Goal: Task Accomplishment & Management: Use online tool/utility

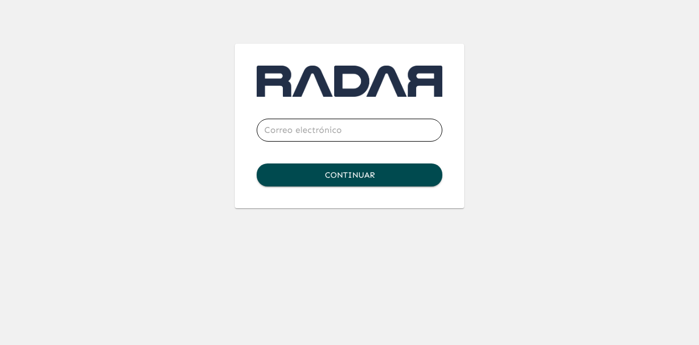
click at [319, 139] on input "email" at bounding box center [350, 130] width 186 height 31
type input "[EMAIL_ADDRESS][DOMAIN_NAME]"
click at [357, 170] on button "Continuar" at bounding box center [350, 174] width 186 height 23
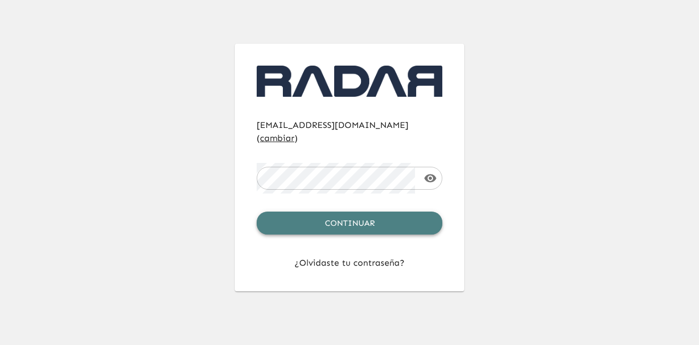
click at [352, 211] on button "Continuar" at bounding box center [350, 222] width 186 height 23
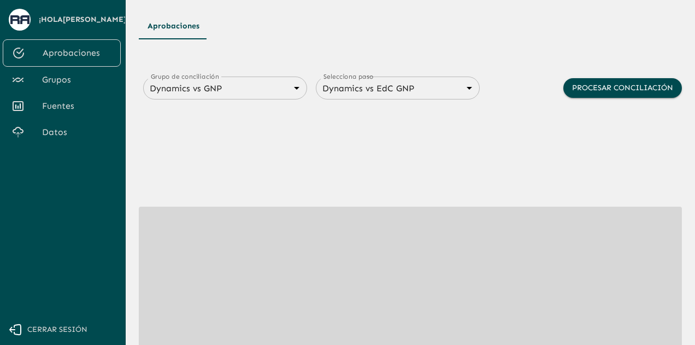
click at [50, 107] on span "Fuentes" at bounding box center [77, 105] width 70 height 13
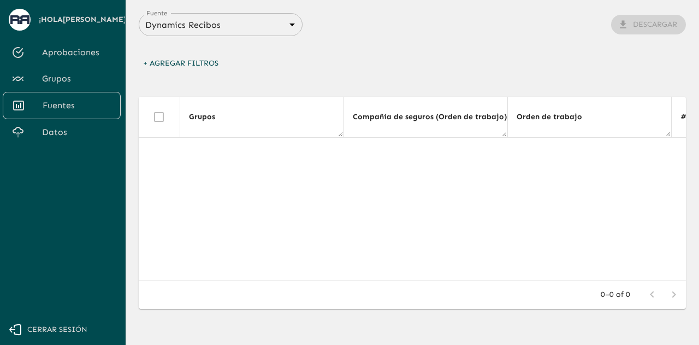
click at [277, 27] on body "Se están procesando los movimientos. Algunas acciones permanecerán deshabilitad…" at bounding box center [349, 172] width 699 height 345
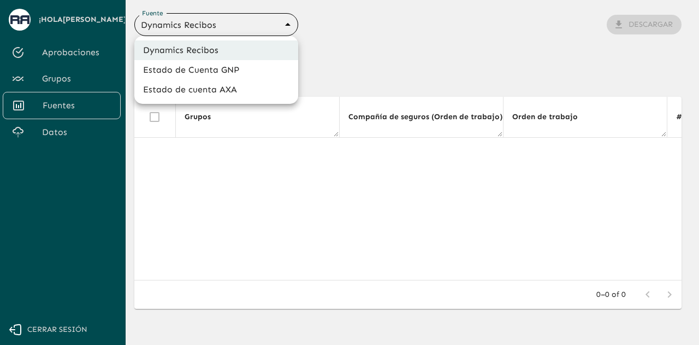
click at [225, 72] on li "Estado de Cuenta GNP" at bounding box center [216, 70] width 164 height 20
type input "68360e545ed9181a8245dd9b"
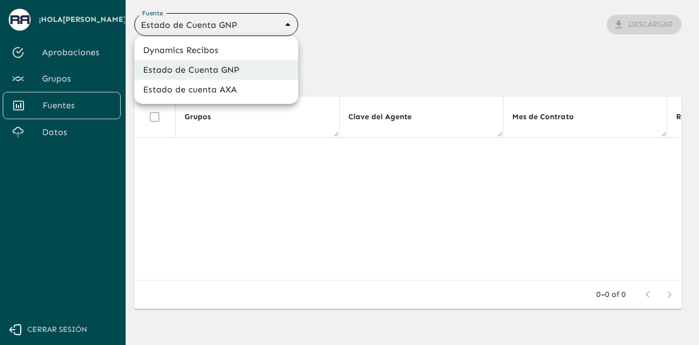
click at [280, 29] on body "Se están procesando los movimientos. Algunas acciones permanecerán deshabilitad…" at bounding box center [349, 172] width 699 height 345
click at [61, 84] on div at bounding box center [349, 172] width 699 height 345
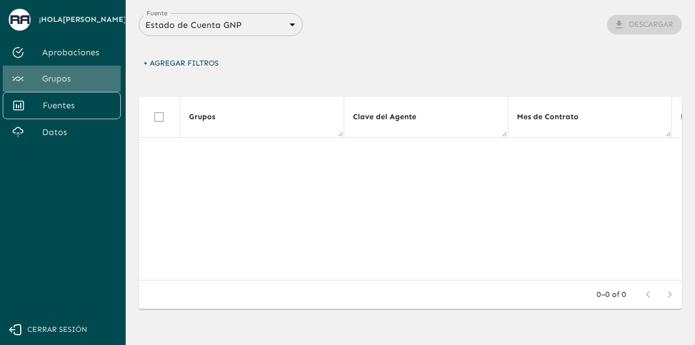
click at [61, 84] on span "Grupos" at bounding box center [77, 78] width 70 height 13
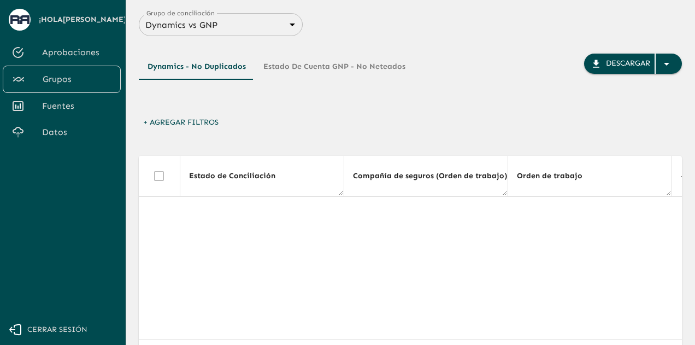
click at [325, 70] on button "Estado de Cuenta GNP - No Neteados" at bounding box center [333, 67] width 159 height 26
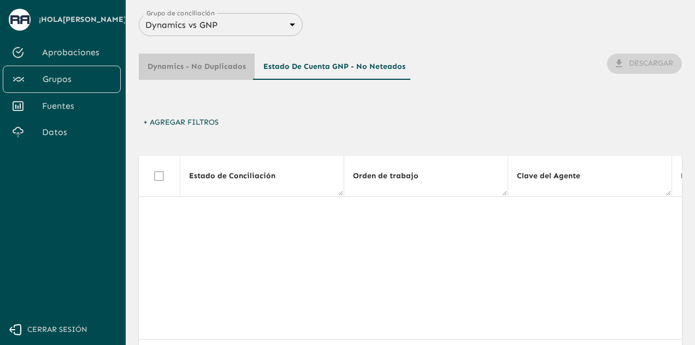
click at [214, 75] on button "Dynamics - No Duplicados" at bounding box center [197, 67] width 116 height 26
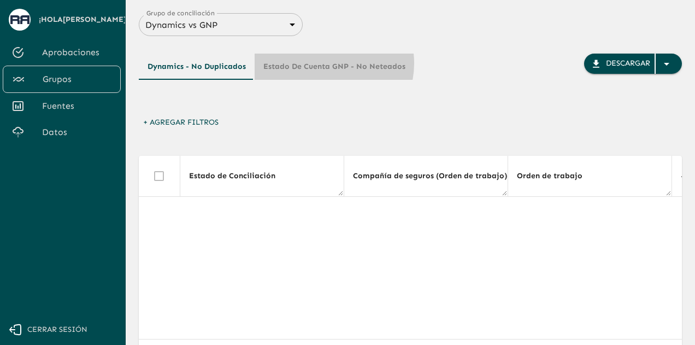
click at [320, 63] on button "Estado de Cuenta GNP - No Neteados" at bounding box center [333, 67] width 159 height 26
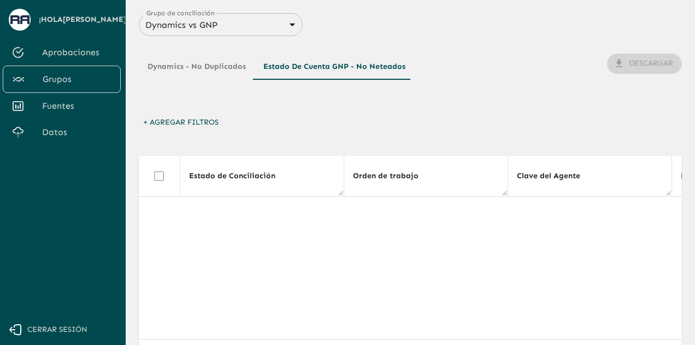
click at [210, 65] on button "Dynamics - No Duplicados" at bounding box center [197, 67] width 116 height 26
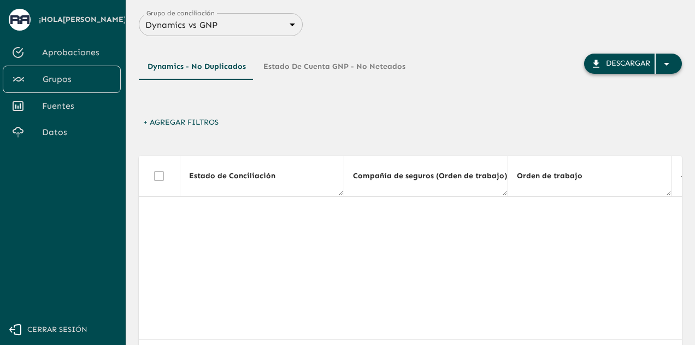
click at [668, 67] on icon "button" at bounding box center [666, 63] width 13 height 13
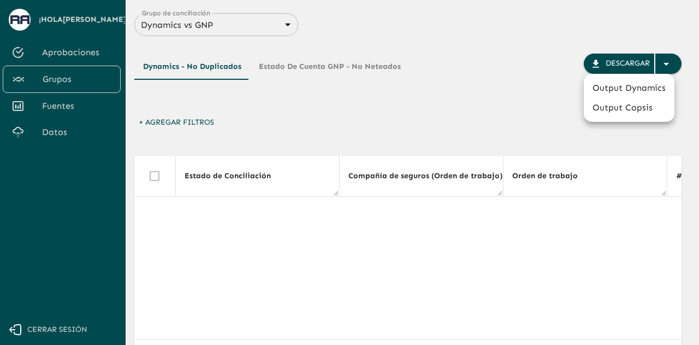
click at [497, 78] on div at bounding box center [349, 172] width 699 height 345
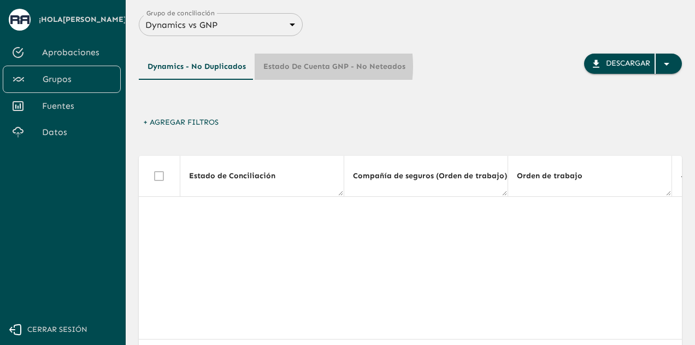
click at [281, 66] on button "Estado de Cuenta GNP - No Neteados" at bounding box center [333, 67] width 159 height 26
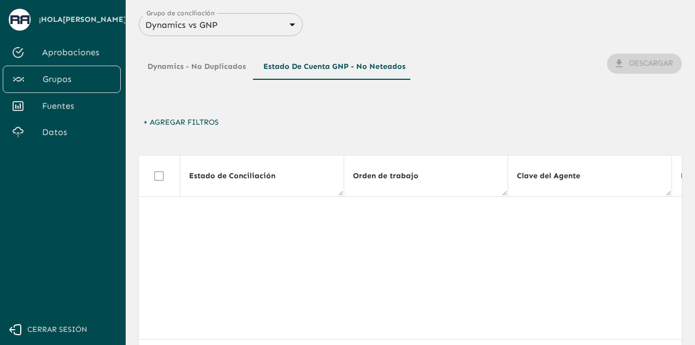
click at [204, 66] on button "Dynamics - No Duplicados" at bounding box center [197, 67] width 116 height 26
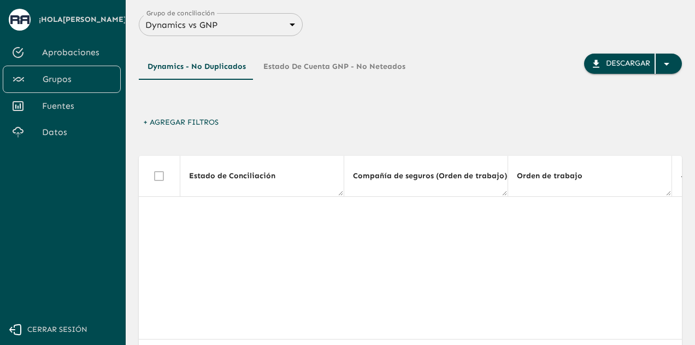
click at [273, 68] on button "Estado de Cuenta GNP - No Neteados" at bounding box center [333, 67] width 159 height 26
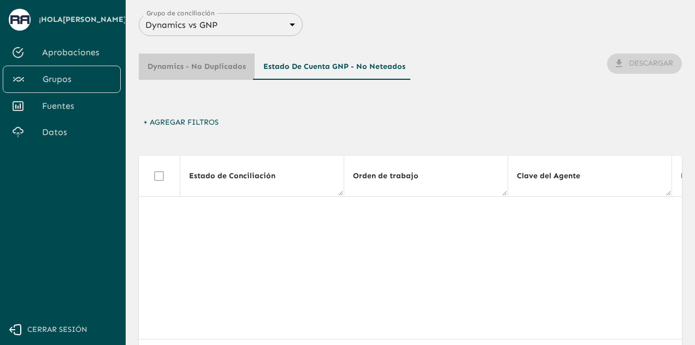
click at [216, 70] on button "Dynamics - No Duplicados" at bounding box center [197, 67] width 116 height 26
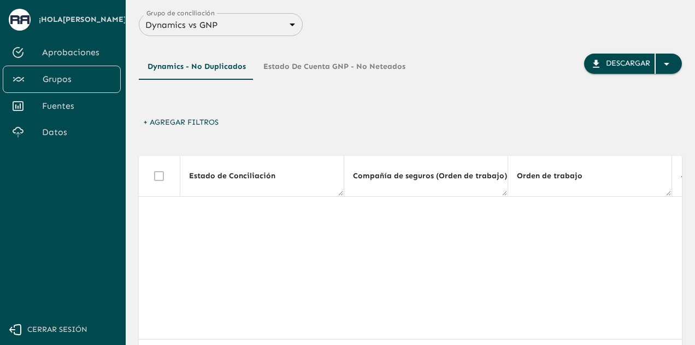
scroll to position [1, 0]
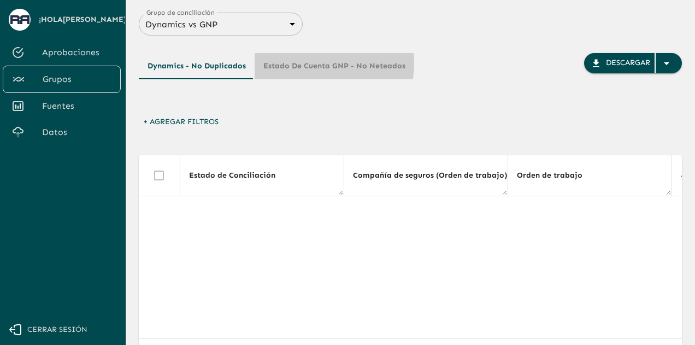
click at [304, 63] on button "Estado de Cuenta GNP - No Neteados" at bounding box center [333, 66] width 159 height 26
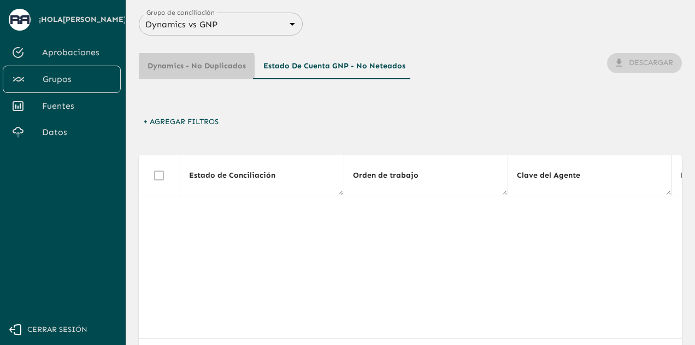
click at [188, 70] on button "Dynamics - No Duplicados" at bounding box center [197, 66] width 116 height 26
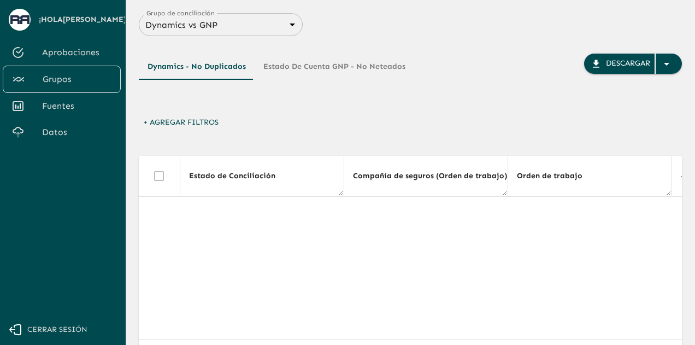
click at [293, 67] on button "Estado de Cuenta GNP - No Neteados" at bounding box center [333, 67] width 159 height 26
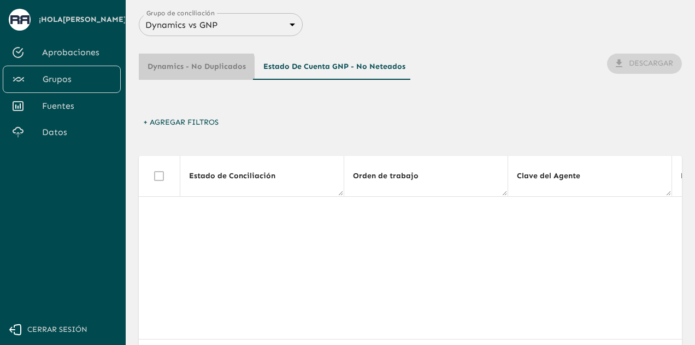
click at [191, 69] on button "Dynamics - No Duplicados" at bounding box center [197, 67] width 116 height 26
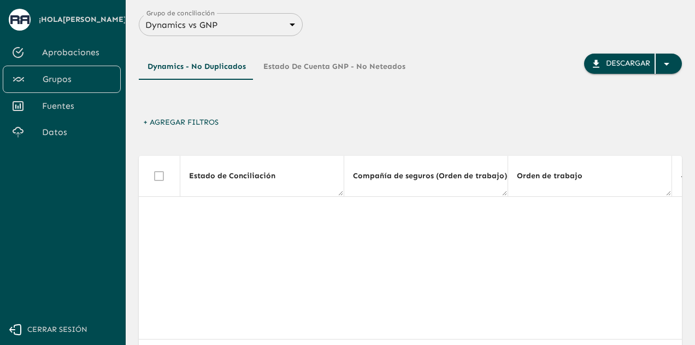
click at [62, 102] on span "Fuentes" at bounding box center [77, 105] width 70 height 13
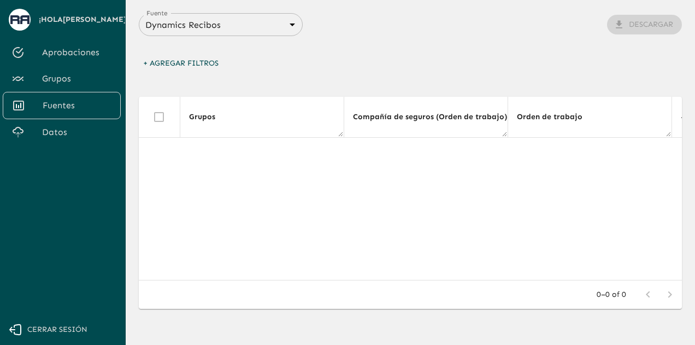
click at [66, 78] on span "Grupos" at bounding box center [77, 78] width 70 height 13
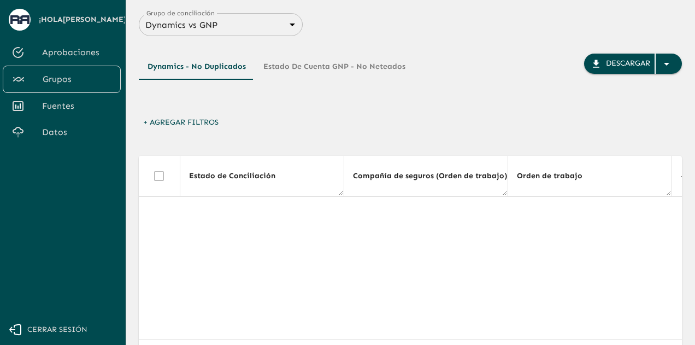
click at [266, 27] on body "Se están procesando los movimientos. Algunas acciones permanecerán deshabilitad…" at bounding box center [347, 172] width 695 height 345
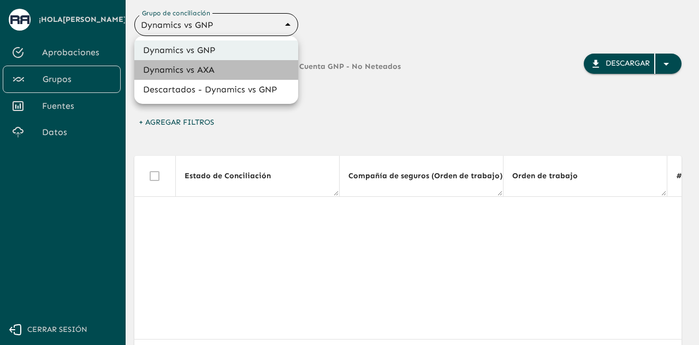
click at [199, 70] on li "Dynamics vs AXA" at bounding box center [216, 70] width 164 height 20
type input "688d0fb445366dcf85fc95f2"
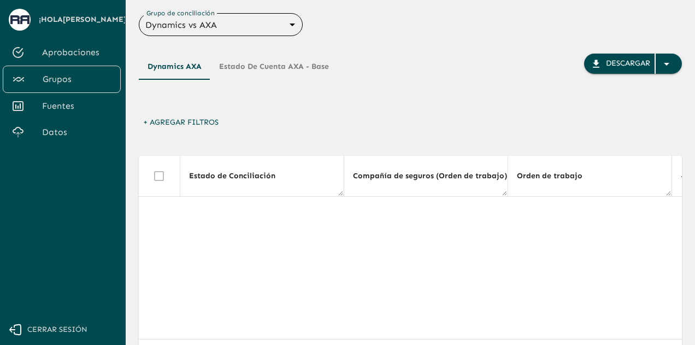
click at [259, 61] on button "Estado de cuenta AXA - Base" at bounding box center [273, 67] width 127 height 26
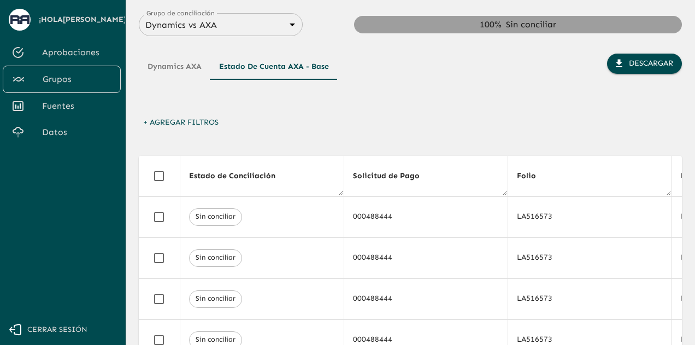
click at [185, 67] on button "Dynamics AXA" at bounding box center [175, 67] width 72 height 26
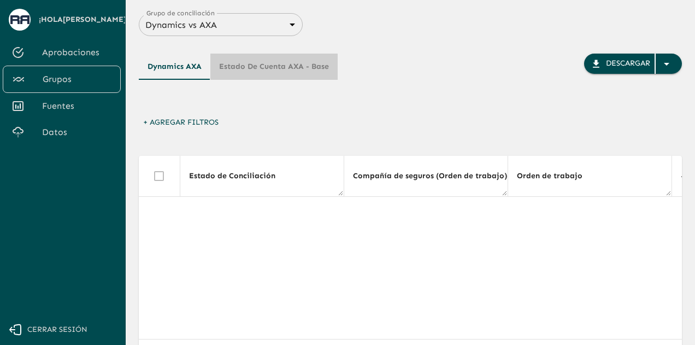
click at [275, 66] on button "Estado de cuenta AXA - Base" at bounding box center [273, 67] width 127 height 26
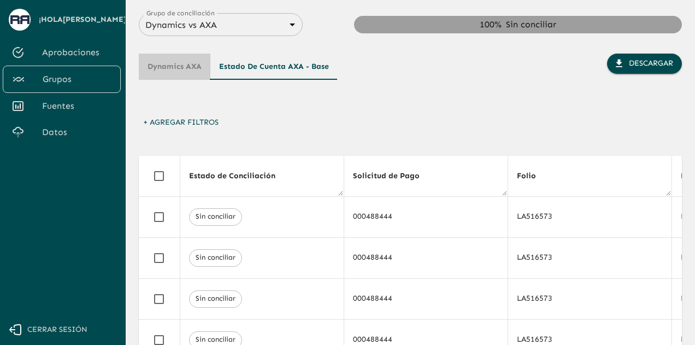
click at [179, 66] on button "Dynamics AXA" at bounding box center [175, 67] width 72 height 26
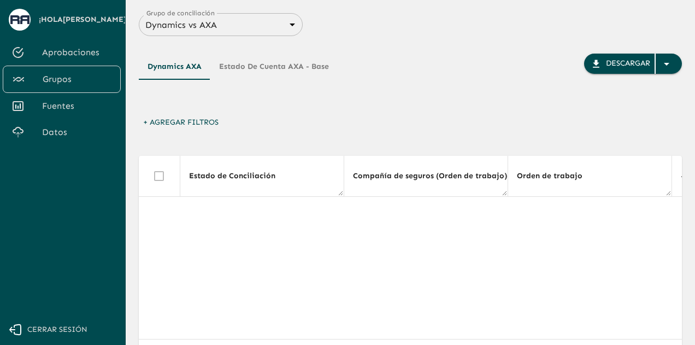
click at [278, 61] on button "Estado de cuenta AXA - Base" at bounding box center [273, 67] width 127 height 26
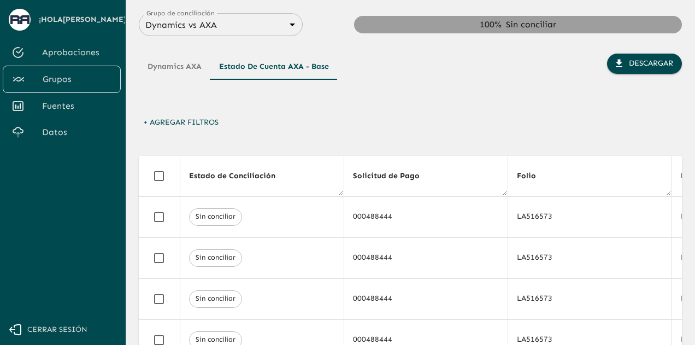
click at [286, 114] on div "+ Agregar Filtros" at bounding box center [410, 125] width 543 height 26
click at [398, 72] on div "Dynamics AXA Estado de cuenta AXA - Base Descargar" at bounding box center [410, 83] width 543 height 59
click at [434, 80] on div "Dynamics AXA Estado de cuenta AXA - Base Descargar" at bounding box center [410, 83] width 543 height 59
click at [323, 126] on div "+ Agregar Filtros" at bounding box center [410, 125] width 543 height 26
click at [360, 107] on div "Dynamics AXA Estado de cuenta AXA - Base Descargar" at bounding box center [410, 83] width 543 height 59
